Goal: Book appointment/travel/reservation

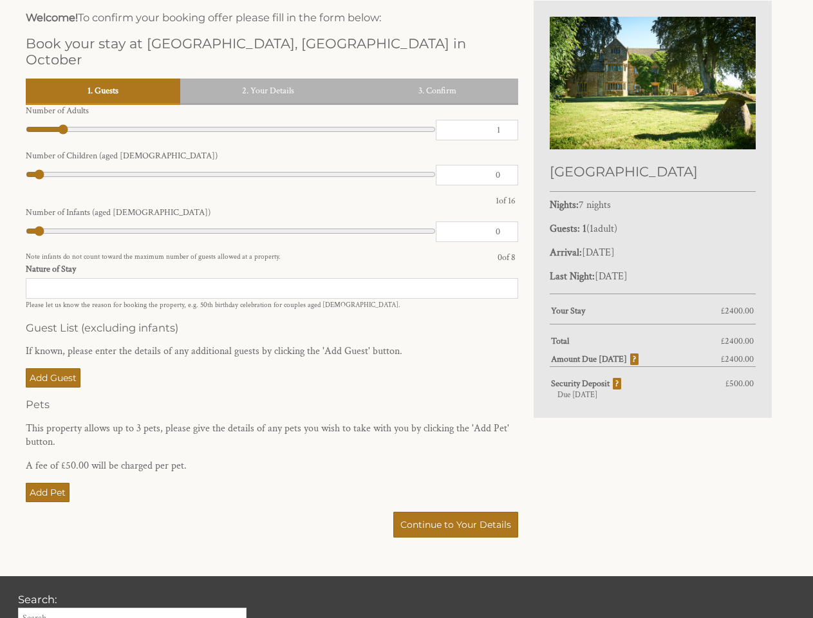
scroll to position [321, 0]
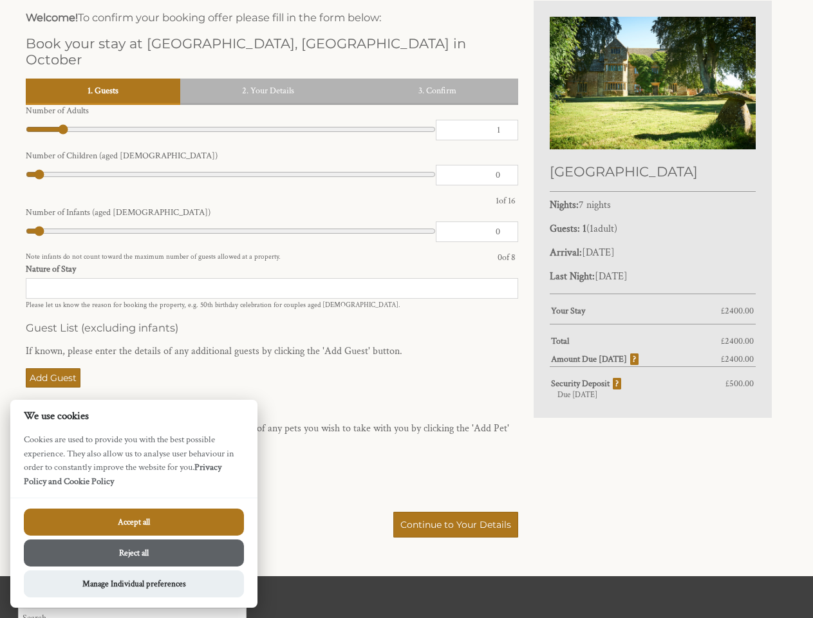
click at [406, 321] on h3 "Guest List (excluding infants)" at bounding box center [272, 327] width 493 height 13
click at [103, 79] on link "1. Guests" at bounding box center [103, 91] width 155 height 24
click at [268, 79] on link "2. Your Details" at bounding box center [268, 91] width 176 height 24
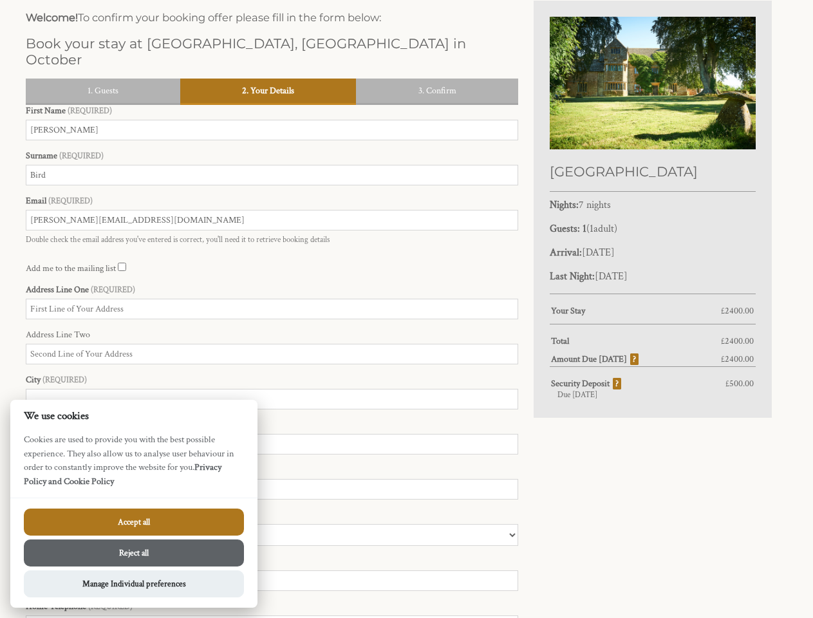
click at [437, 79] on link "3. Confirm" at bounding box center [437, 91] width 162 height 24
click at [0, 0] on button "Make Provisional Booking" at bounding box center [0, 0] width 0 height 0
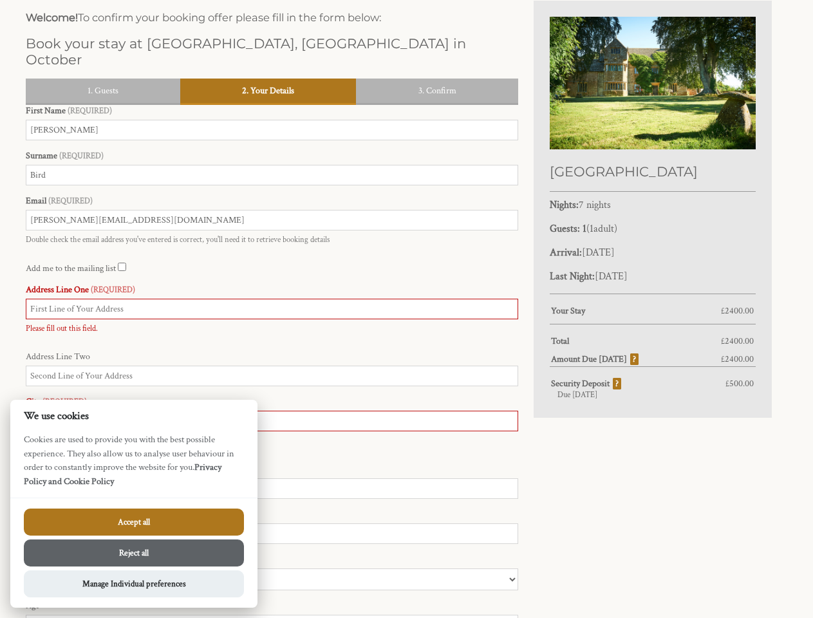
click at [457, 523] on input "Postcode" at bounding box center [272, 533] width 493 height 21
click at [134, 522] on button "Accept all" at bounding box center [134, 522] width 220 height 27
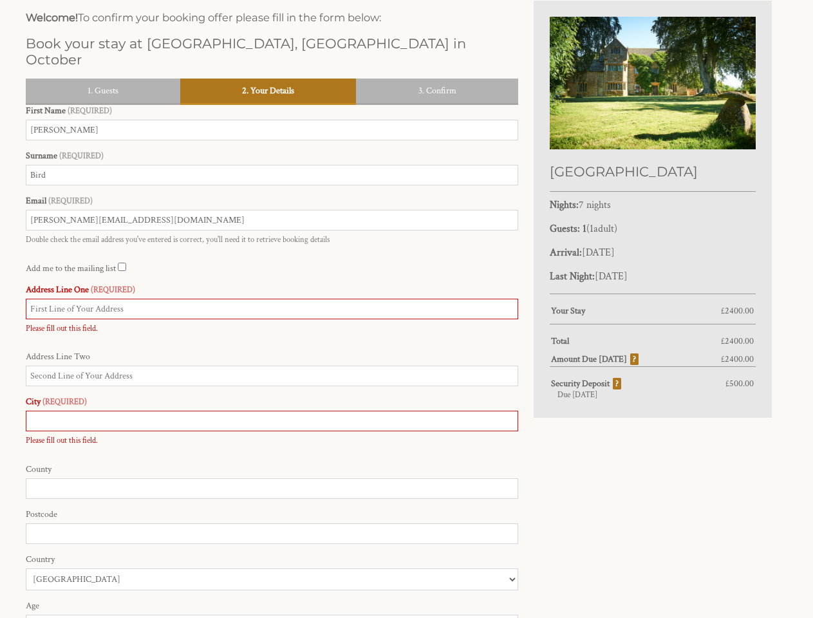
click at [134, 556] on button "Reject all" at bounding box center [134, 569] width 220 height 27
click at [134, 600] on label "Age" at bounding box center [272, 606] width 493 height 12
click at [134, 615] on input "Age" at bounding box center [272, 625] width 493 height 21
